Goal: Transaction & Acquisition: Purchase product/service

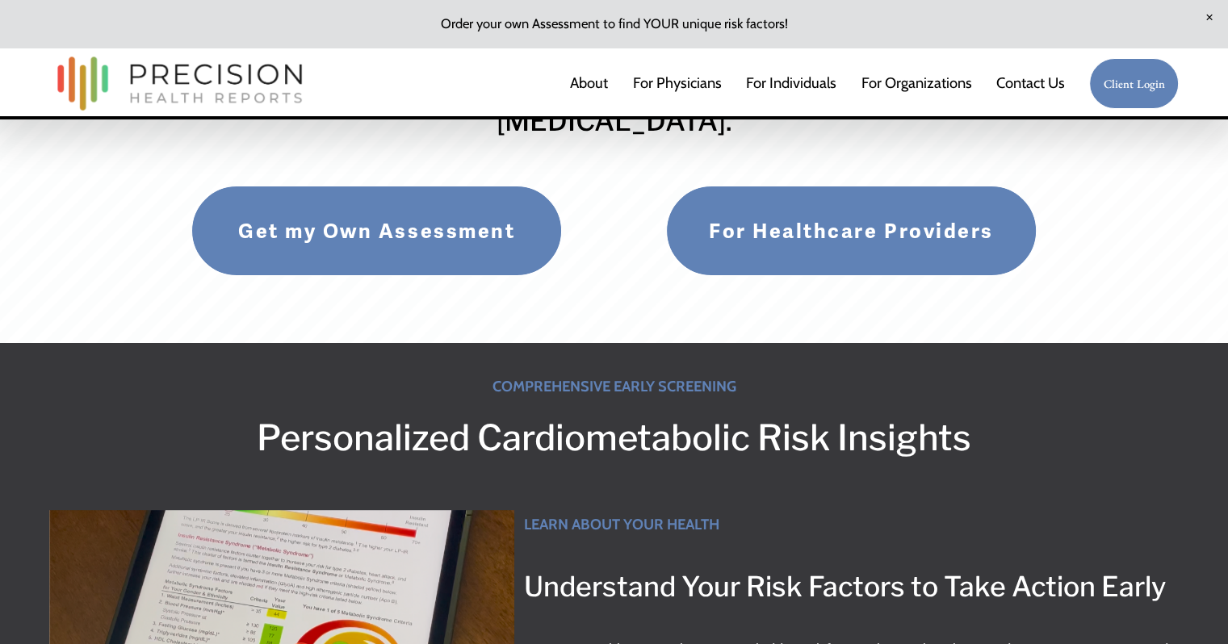
scroll to position [250, 0]
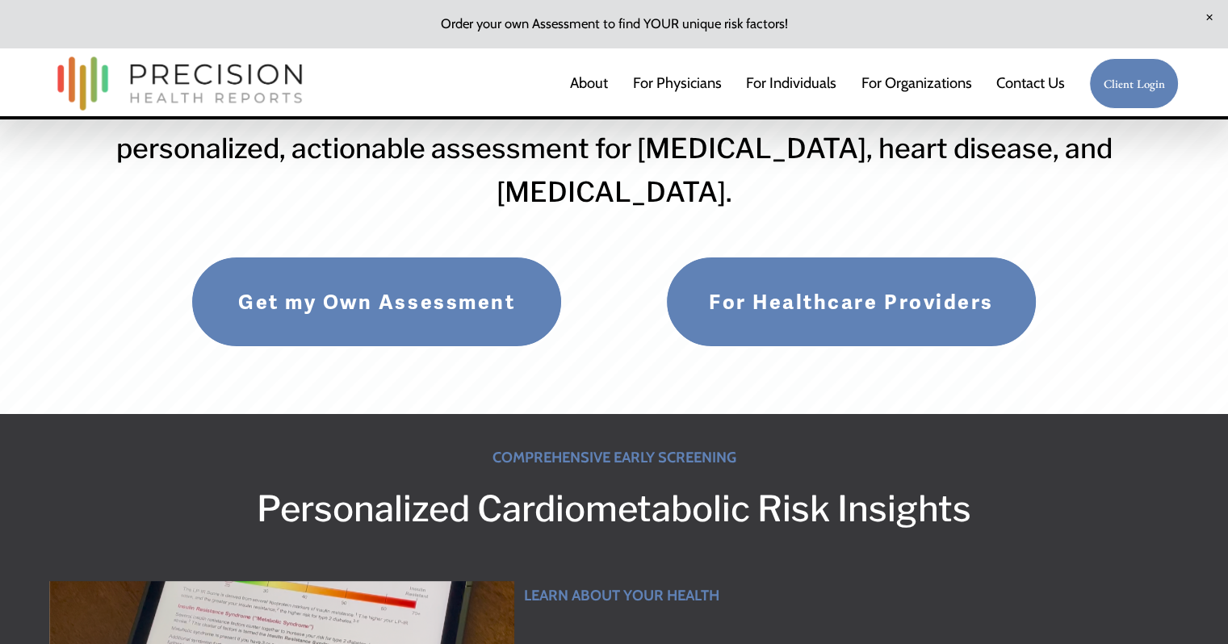
click at [344, 320] on link "Get my Own Assessment" at bounding box center [376, 302] width 371 height 90
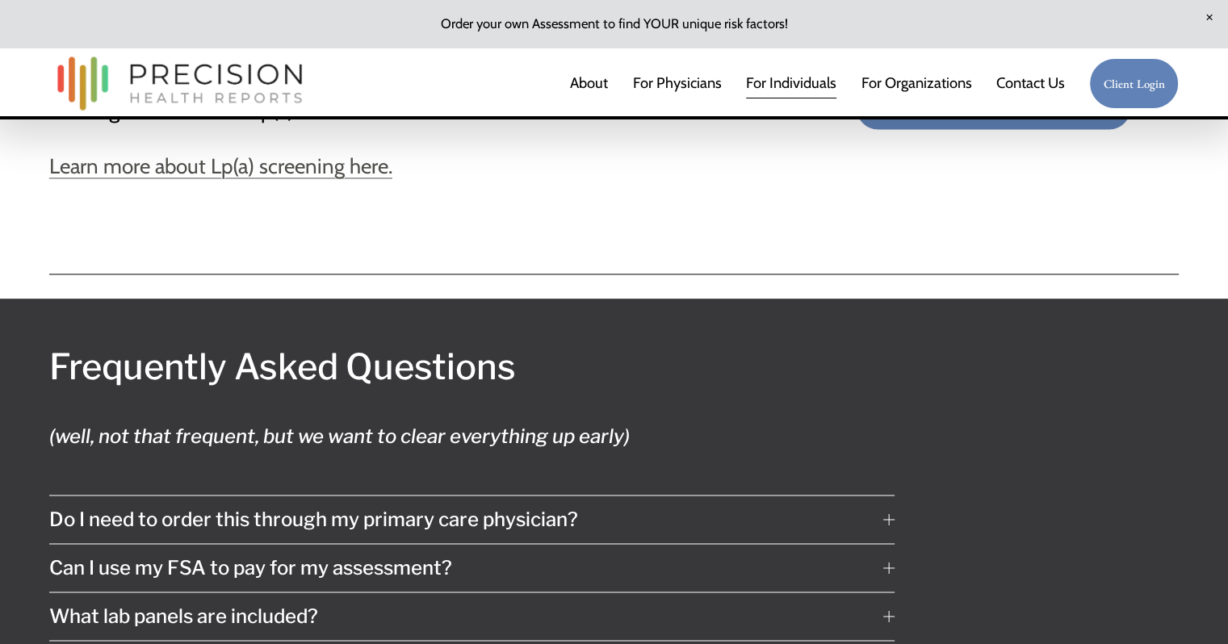
scroll to position [8473, 0]
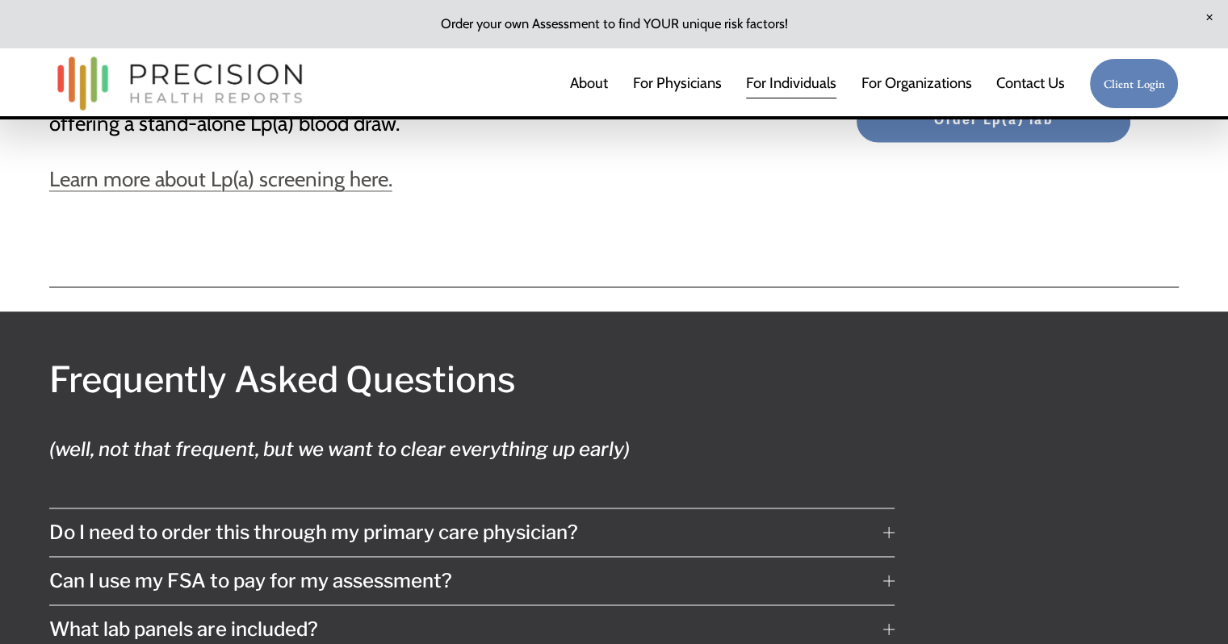
click at [890, 526] on div at bounding box center [888, 531] width 11 height 11
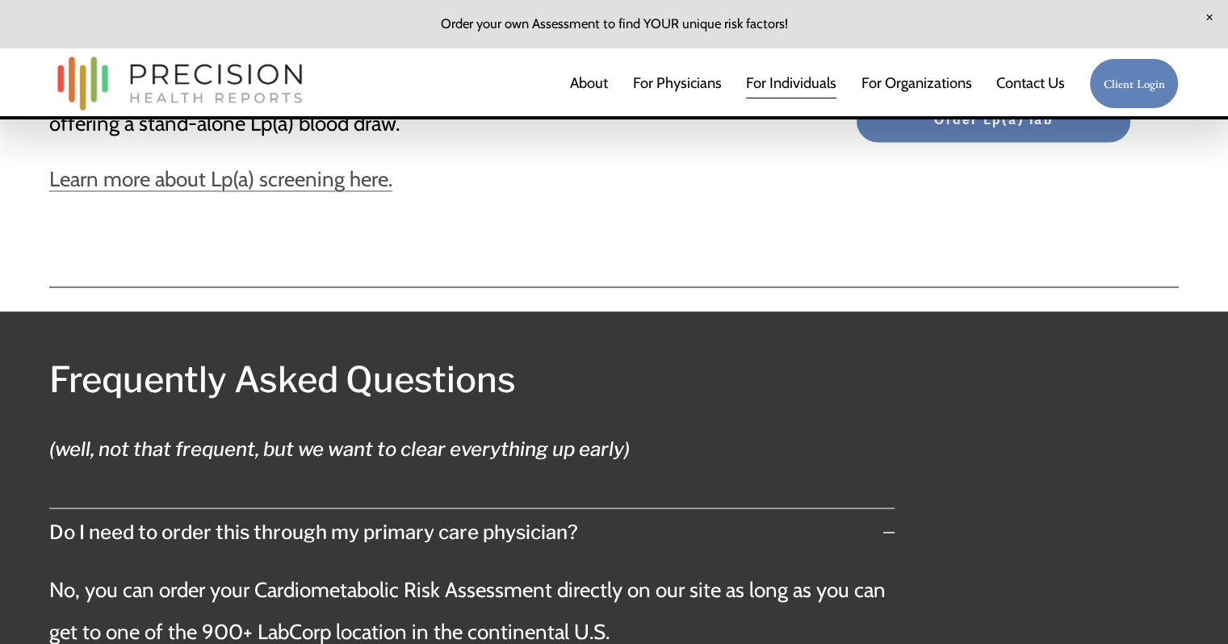
click at [890, 526] on div at bounding box center [888, 531] width 11 height 11
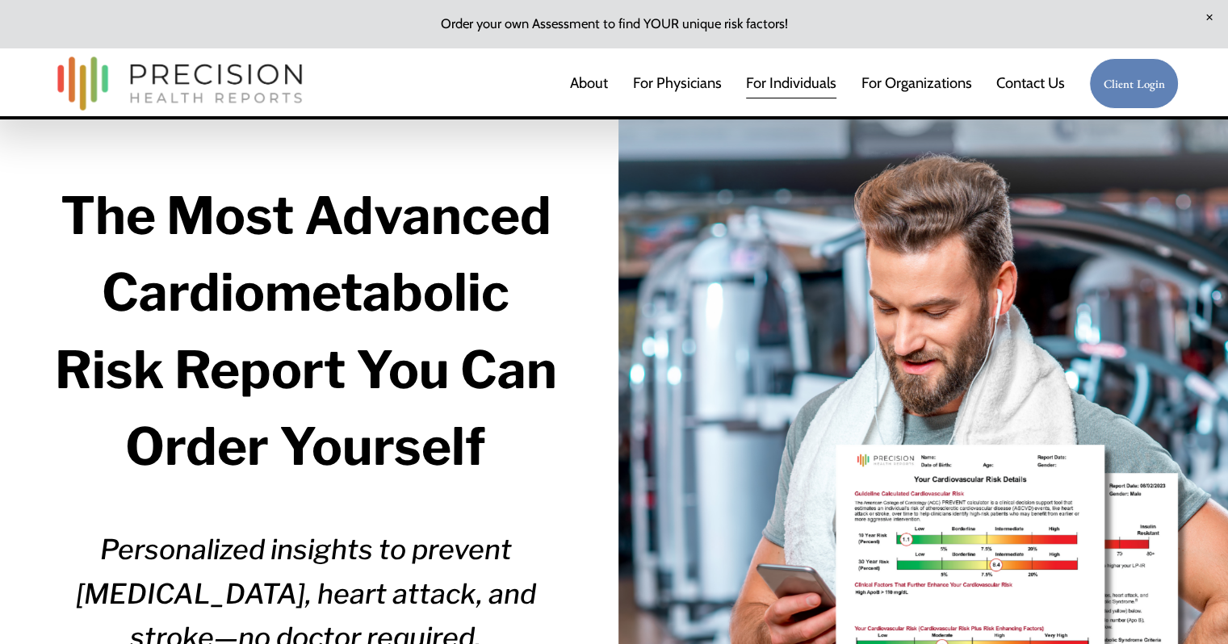
scroll to position [0, 0]
